Goal: Find specific page/section: Find specific page/section

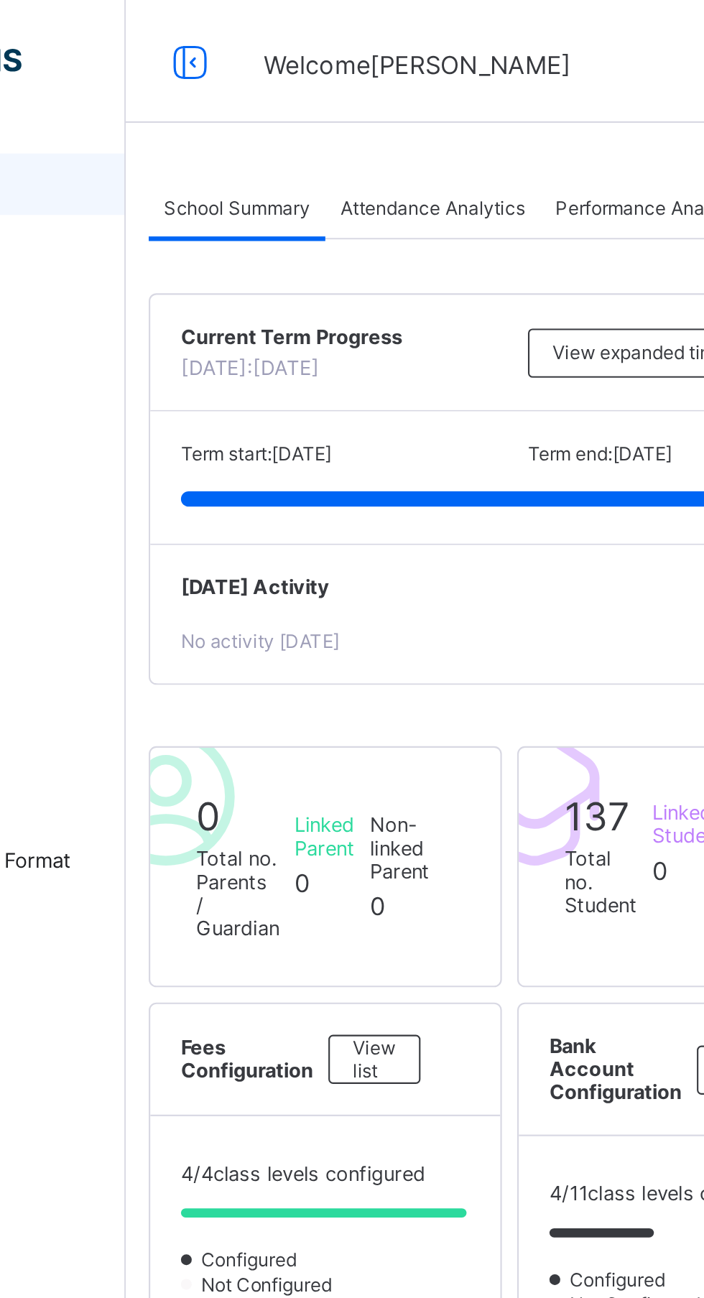
click at [331, 100] on span "Attendance Analytics" at bounding box center [316, 97] width 86 height 11
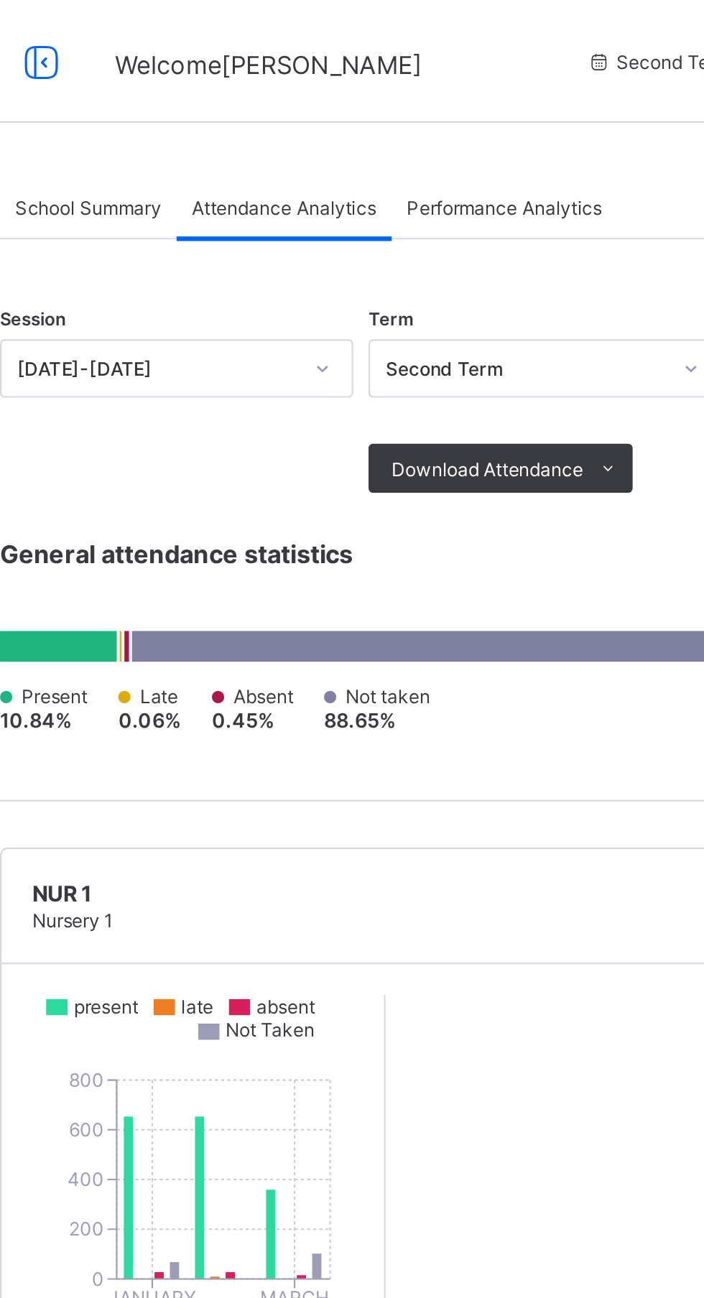
click at [440, 89] on div "Performance Analytics" at bounding box center [419, 97] width 106 height 29
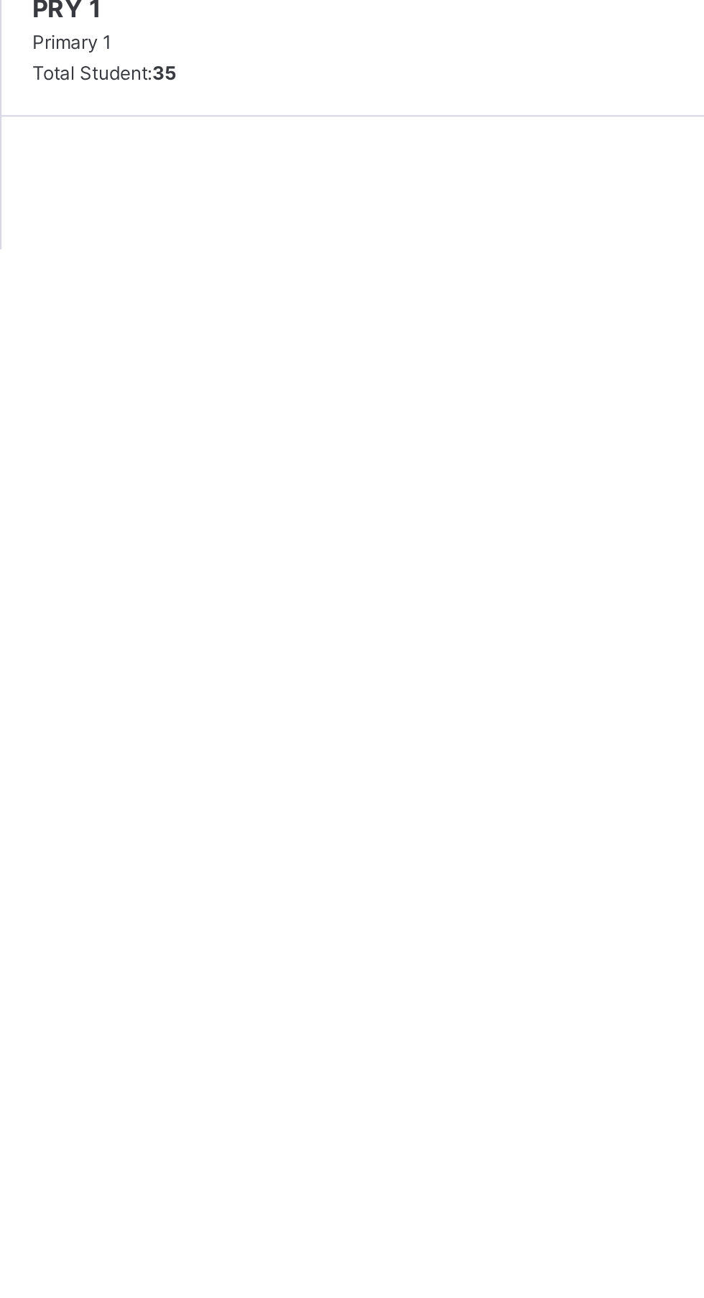
scroll to position [44, 0]
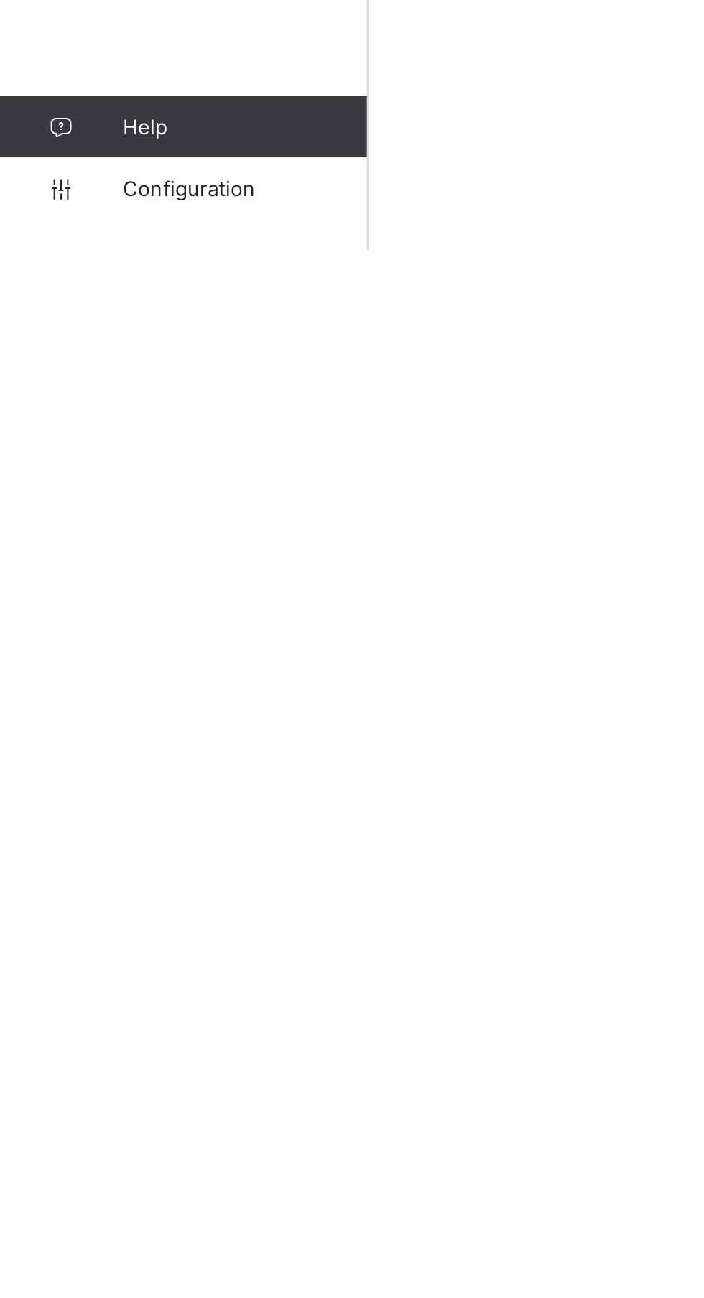
click at [101, 1284] on link "Configuration" at bounding box center [86, 1269] width 172 height 29
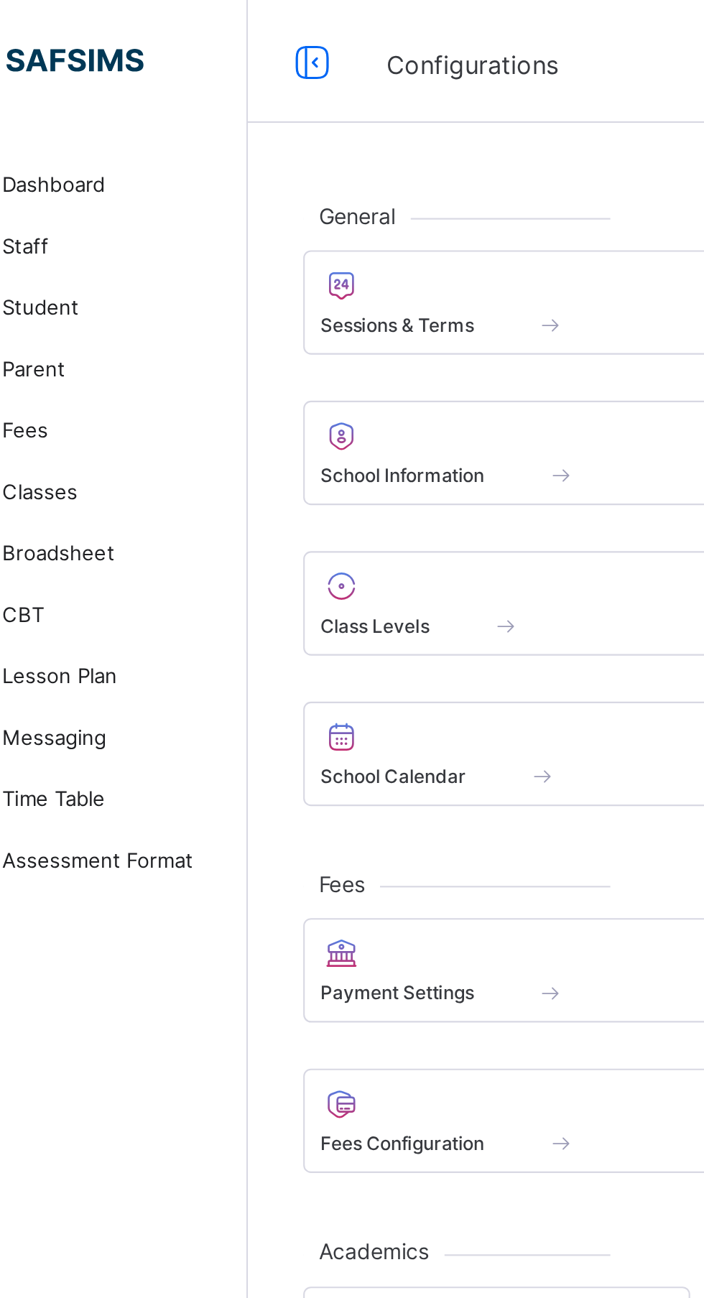
click at [265, 145] on span at bounding box center [342, 144] width 273 height 4
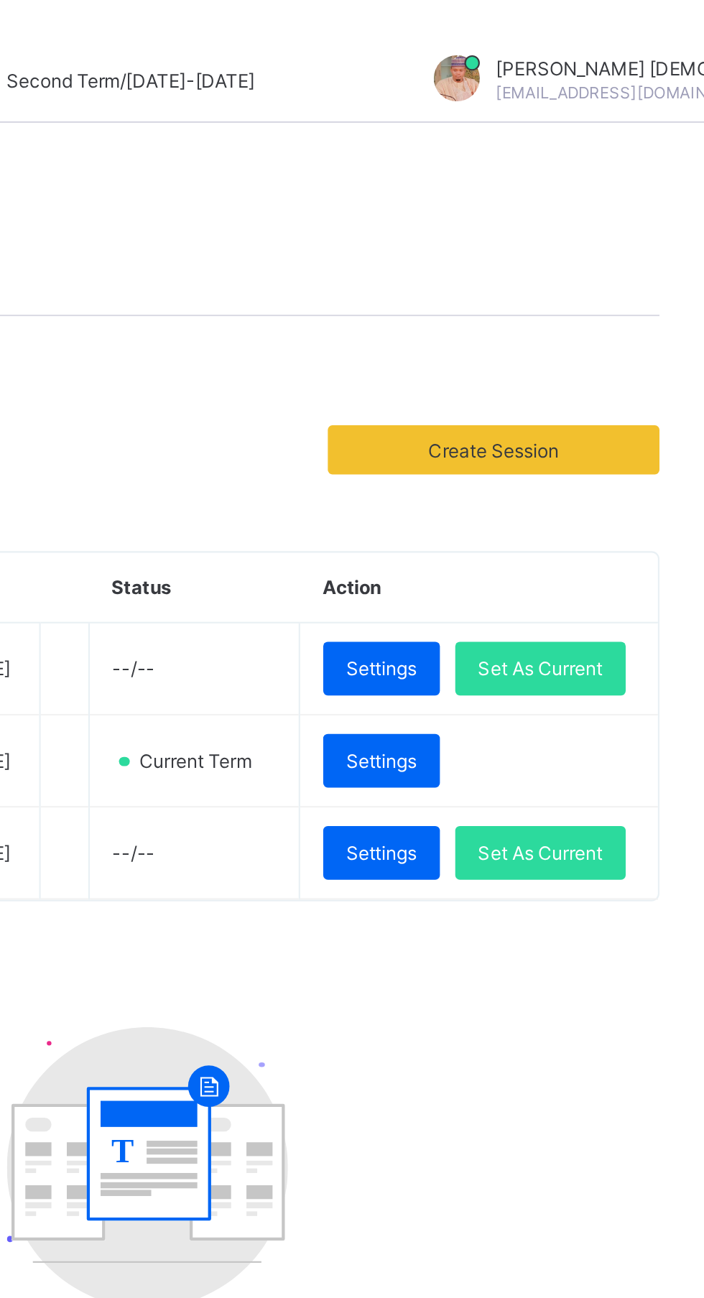
click at [593, 325] on div "Set As Current" at bounding box center [623, 312] width 80 height 25
